Goal: Task Accomplishment & Management: Use online tool/utility

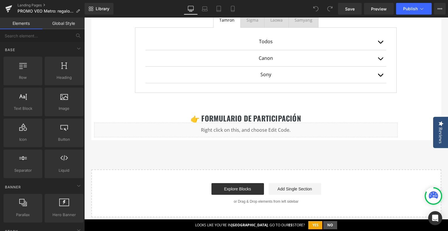
scroll to position [496, 0]
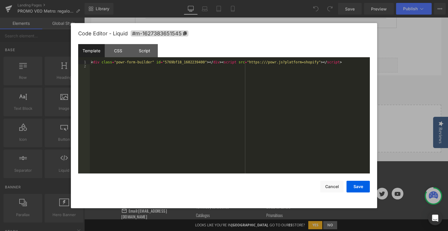
click at [234, 0] on div "You are previewing how the will restyle your page. You can not edit Elements in…" at bounding box center [224, 0] width 448 height 0
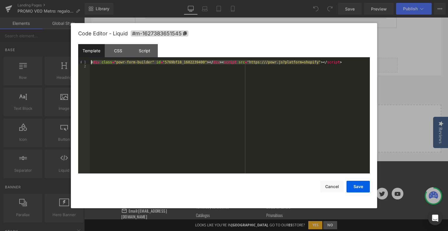
drag, startPoint x: 337, startPoint y: 62, endPoint x: 83, endPoint y: 46, distance: 255.0
click at [83, 46] on div "Template CSS Script Data 1 2 < div class = "powr-form-builder" id = "5769bf18_1…" at bounding box center [224, 109] width 292 height 130
click at [331, 193] on div "Code Editor - Liquid #m-1627383651545 Template CSS Script Data 1 2 < div class …" at bounding box center [224, 115] width 292 height 185
click at [333, 187] on button "Cancel" at bounding box center [332, 187] width 23 height 12
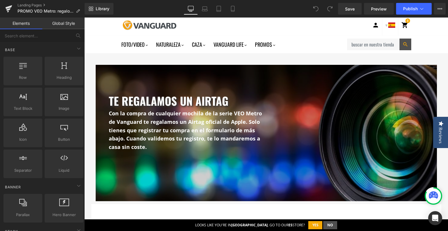
scroll to position [0, 0]
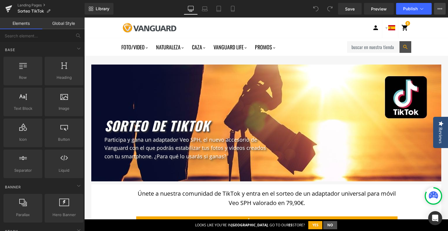
click at [440, 7] on icon at bounding box center [440, 8] width 5 height 5
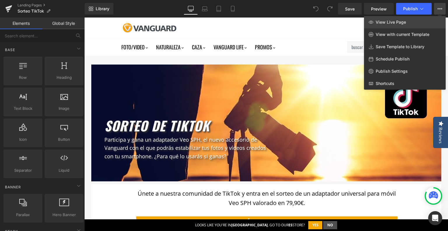
click at [399, 26] on link "View Live Page" at bounding box center [405, 22] width 82 height 12
